Goal: Task Accomplishment & Management: Complete application form

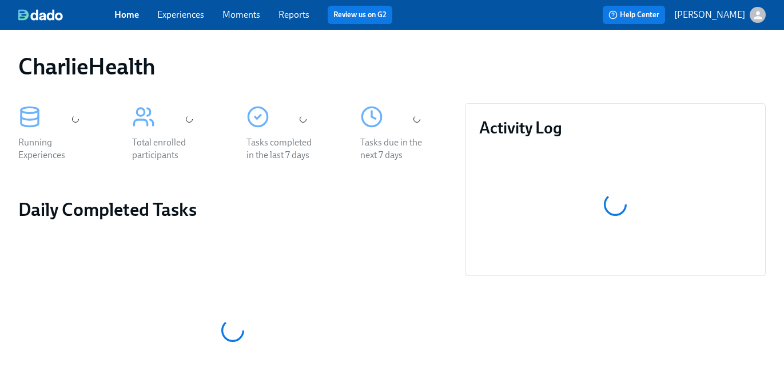
click at [191, 14] on link "Experiences" at bounding box center [180, 14] width 47 height 11
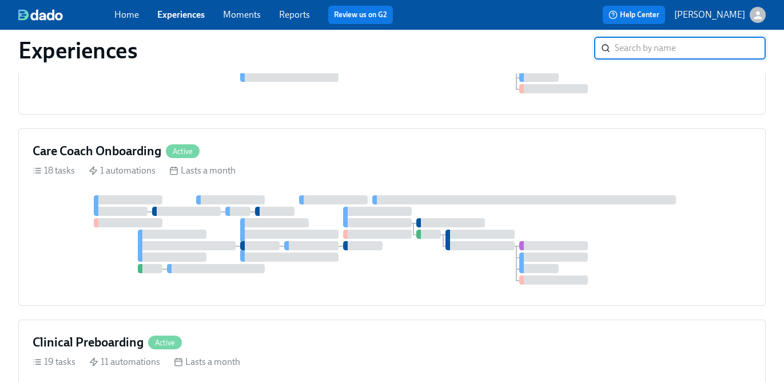
scroll to position [971, 0]
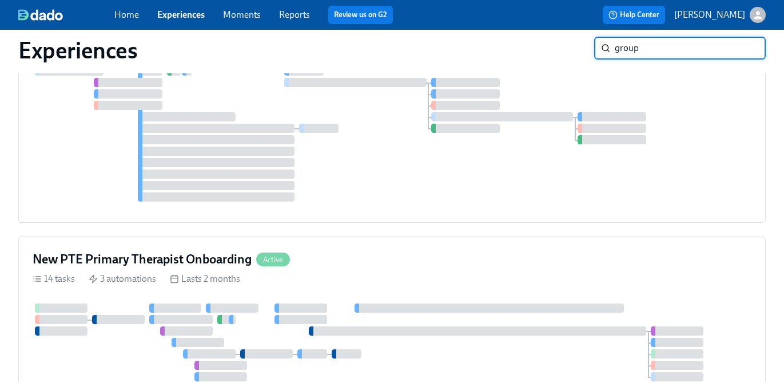
type input "group"
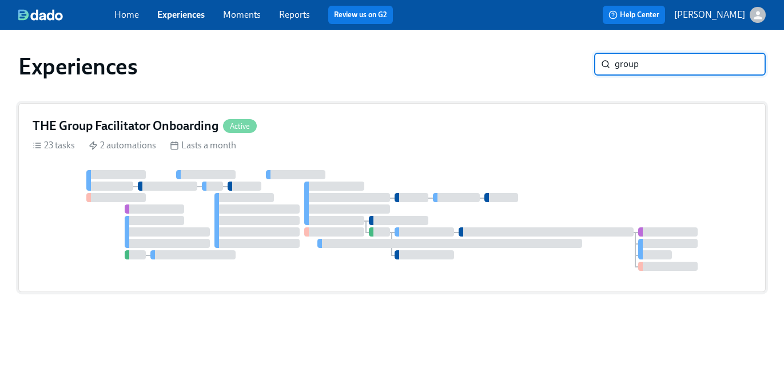
click at [348, 127] on div "THE Group Facilitator Onboarding Active" at bounding box center [392, 125] width 719 height 17
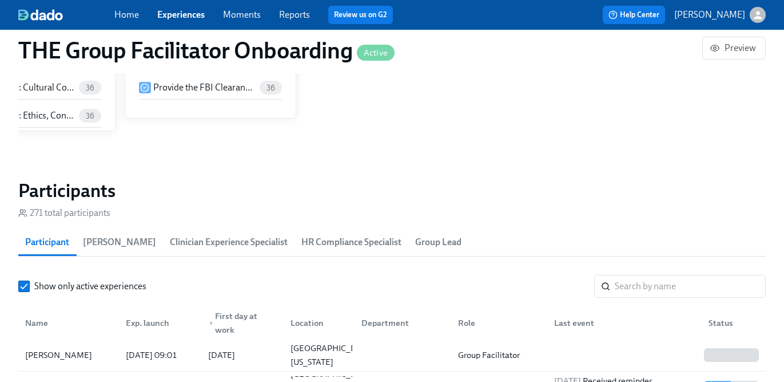
scroll to position [0, 18950]
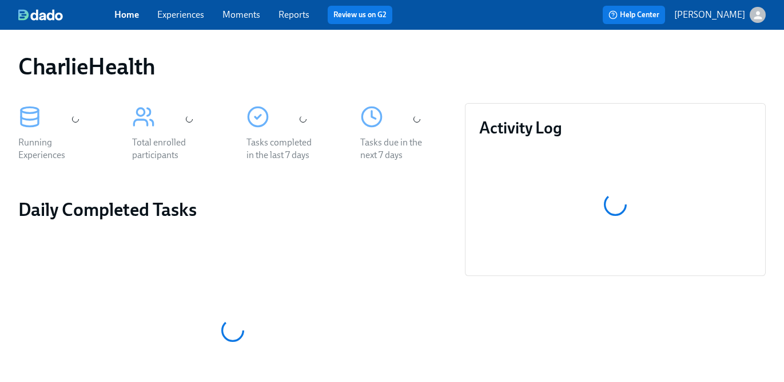
click at [182, 15] on link "Experiences" at bounding box center [180, 14] width 47 height 11
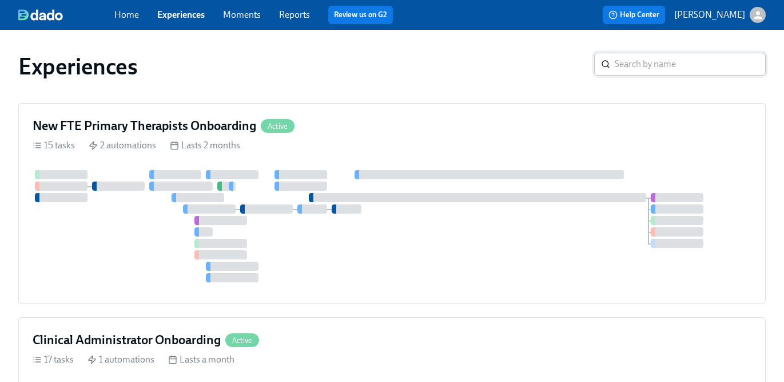
click at [629, 69] on input "search" at bounding box center [690, 64] width 151 height 23
type input "gr"
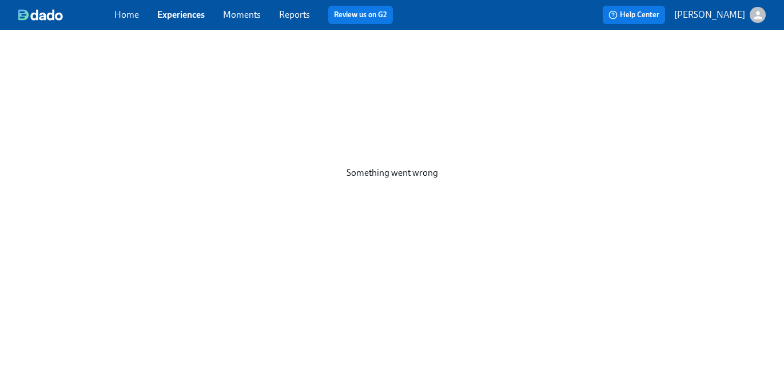
click at [187, 21] on div "Home Experiences Moments Reports Review us on G2" at bounding box center [277, 15] width 326 height 18
click at [183, 11] on link "Experiences" at bounding box center [180, 14] width 47 height 11
click at [186, 16] on link "Experiences" at bounding box center [180, 14] width 47 height 11
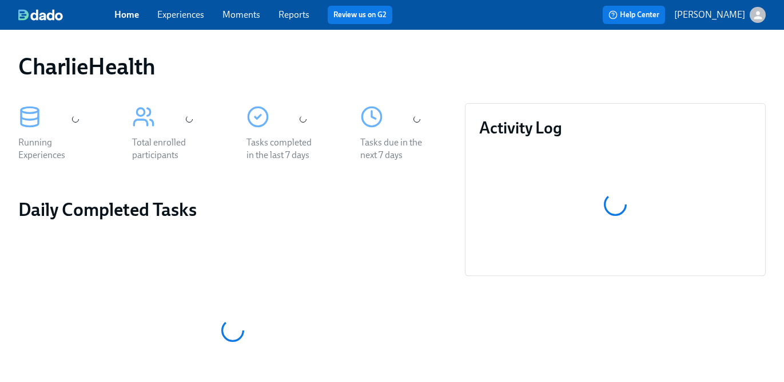
click at [189, 14] on link "Experiences" at bounding box center [180, 14] width 47 height 11
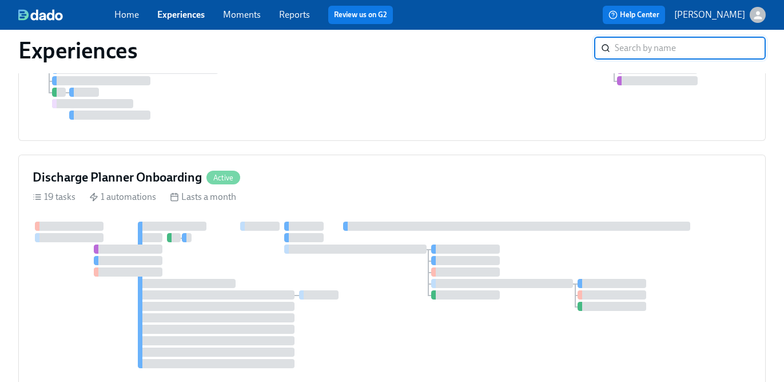
scroll to position [834, 0]
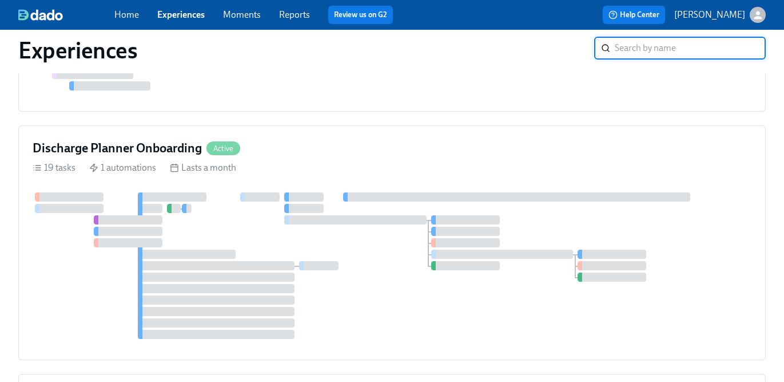
click at [669, 46] on input "search" at bounding box center [690, 48] width 151 height 23
type input "group"
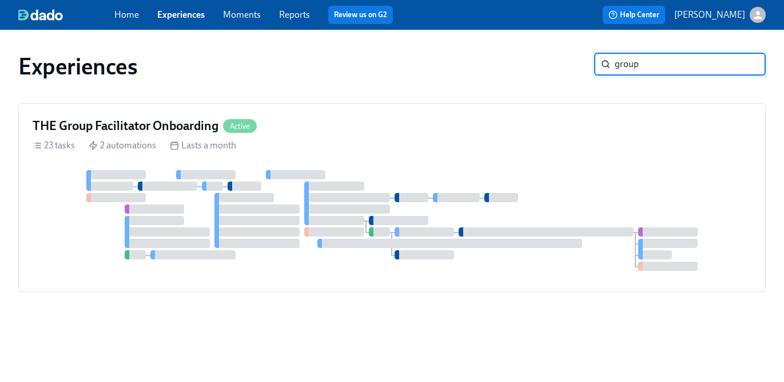
scroll to position [0, 0]
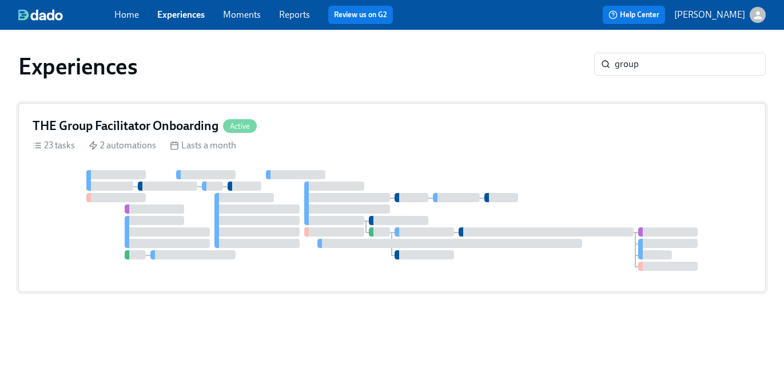
click at [570, 154] on div "THE Group Facilitator Onboarding Active 23 tasks 2 automations Lasts a month" at bounding box center [392, 197] width 748 height 189
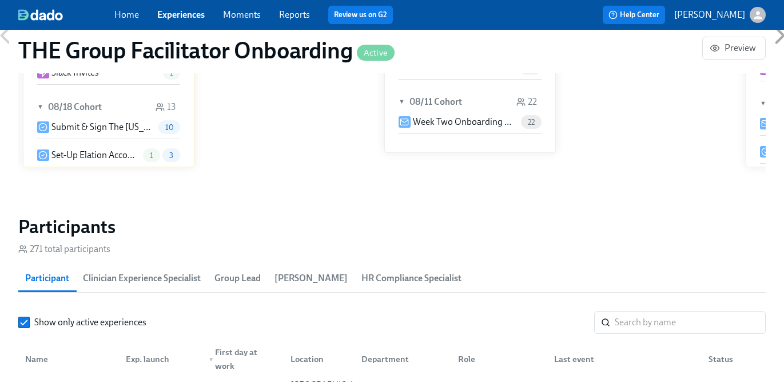
scroll to position [976, 0]
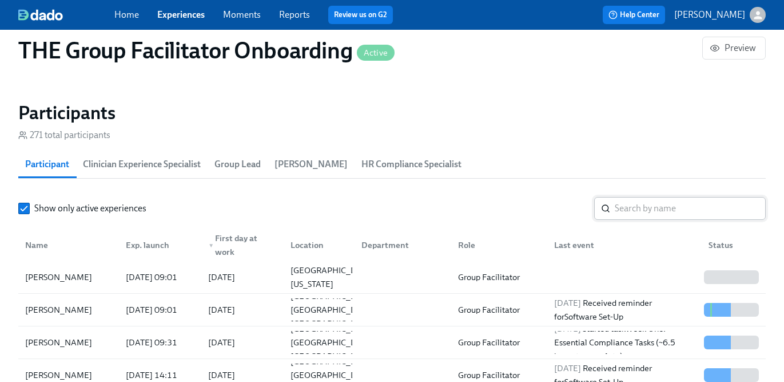
click at [627, 214] on input "search" at bounding box center [690, 208] width 151 height 23
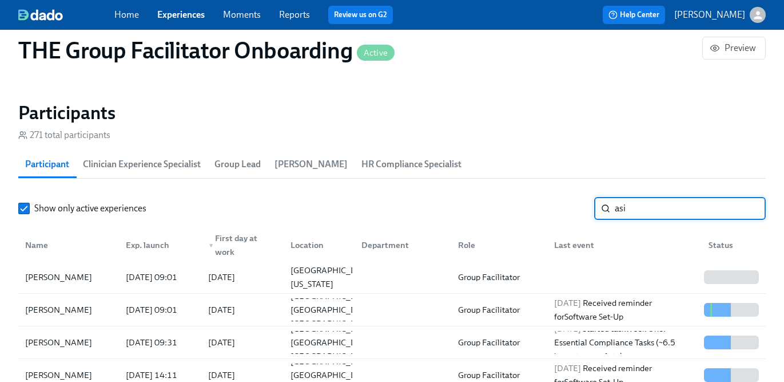
type input "asia"
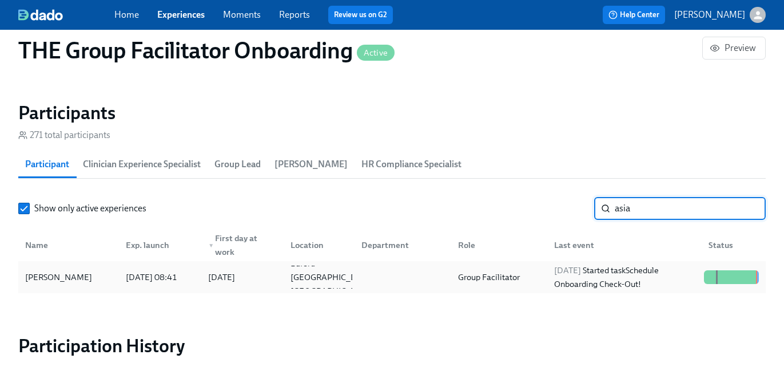
click at [603, 270] on div "2025/08/19 Started task Schedule Onboarding Check-Out!" at bounding box center [625, 276] width 150 height 27
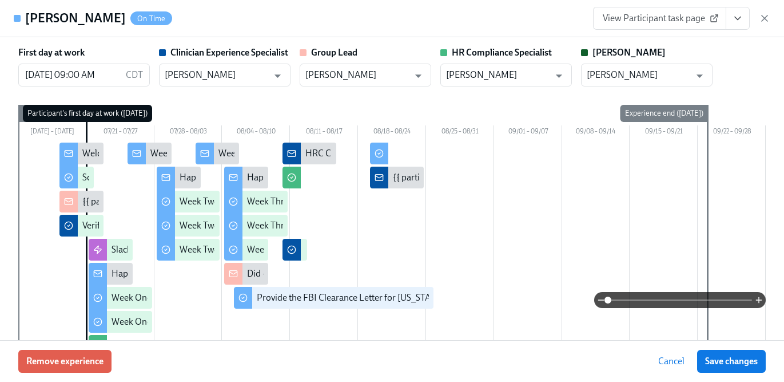
click at [740, 18] on icon "View task page" at bounding box center [738, 18] width 6 height 3
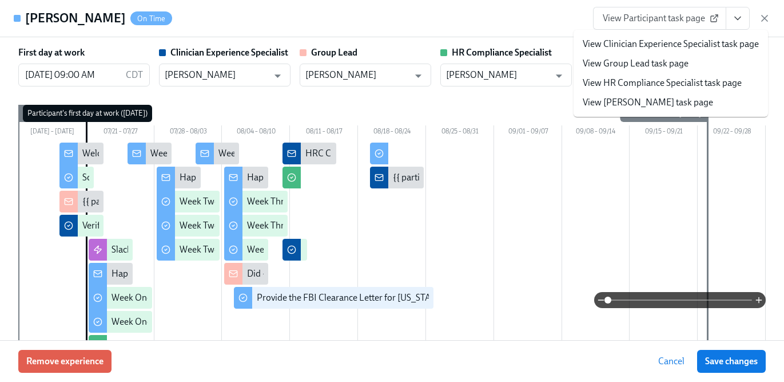
click at [692, 84] on link "View HR Compliance Specialist task page" at bounding box center [662, 83] width 159 height 13
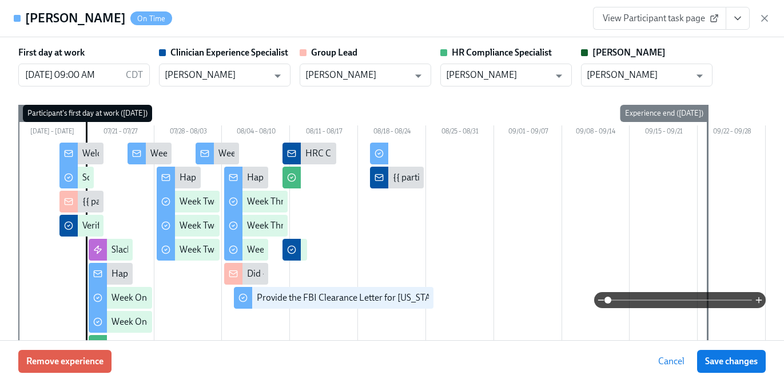
scroll to position [0, 18950]
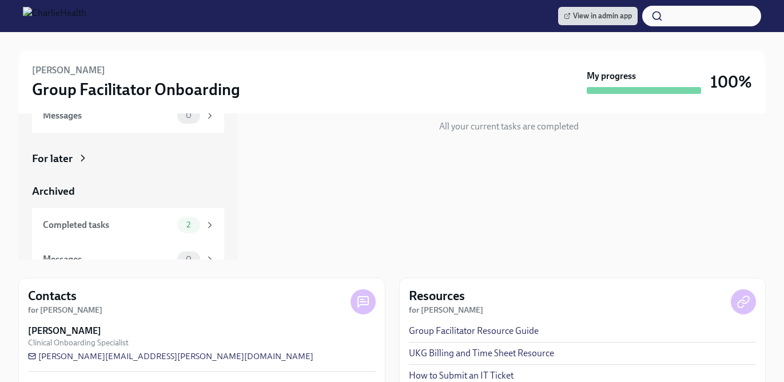
scroll to position [182, 0]
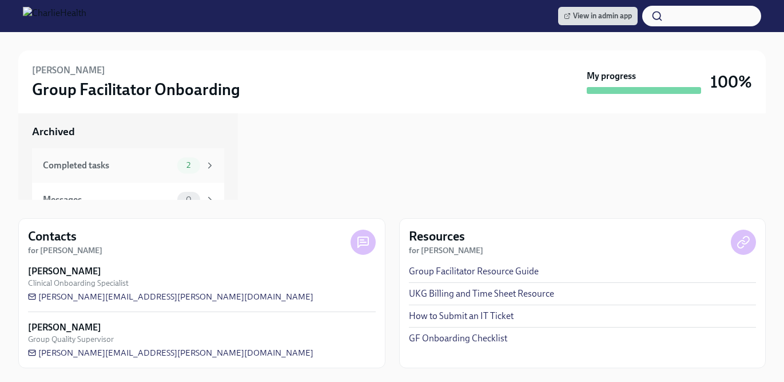
click at [187, 164] on span "2" at bounding box center [189, 165] width 18 height 9
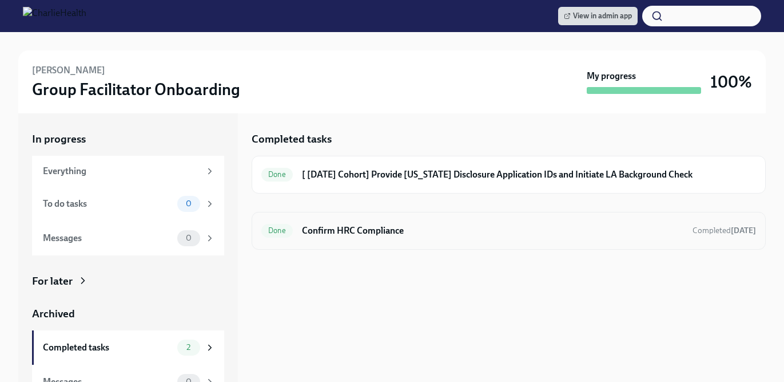
click at [294, 242] on div "Done Confirm HRC Compliance Completed [DATE]" at bounding box center [509, 231] width 514 height 38
click at [295, 232] on div "Done Confirm HRC Compliance Completed [DATE]" at bounding box center [508, 230] width 495 height 18
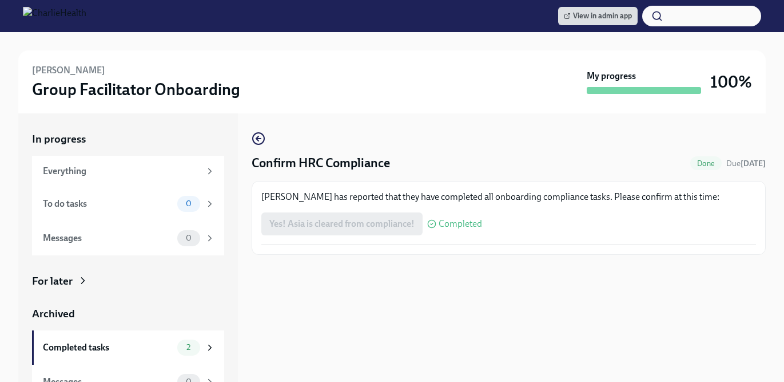
click at [344, 217] on div "Yes! Asia is cleared from compliance! Completed" at bounding box center [371, 223] width 221 height 23
